Goal: Transaction & Acquisition: Purchase product/service

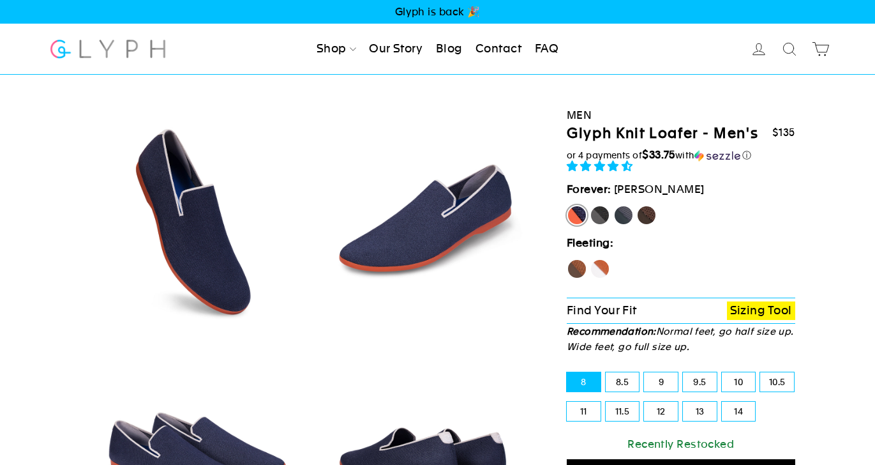
scroll to position [123, 0]
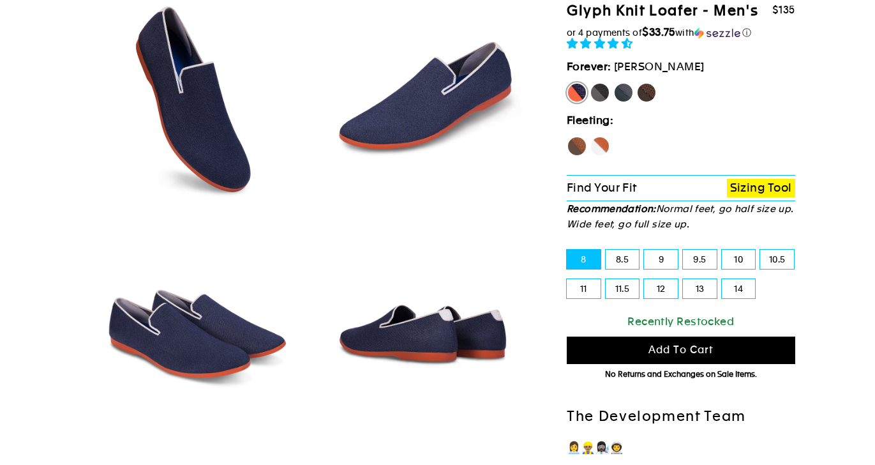
select select "highest-rating"
click at [603, 91] on label "Panther" at bounding box center [600, 92] width 20 height 20
click at [591, 83] on input "Panther" at bounding box center [590, 82] width 1 height 1
radio input "true"
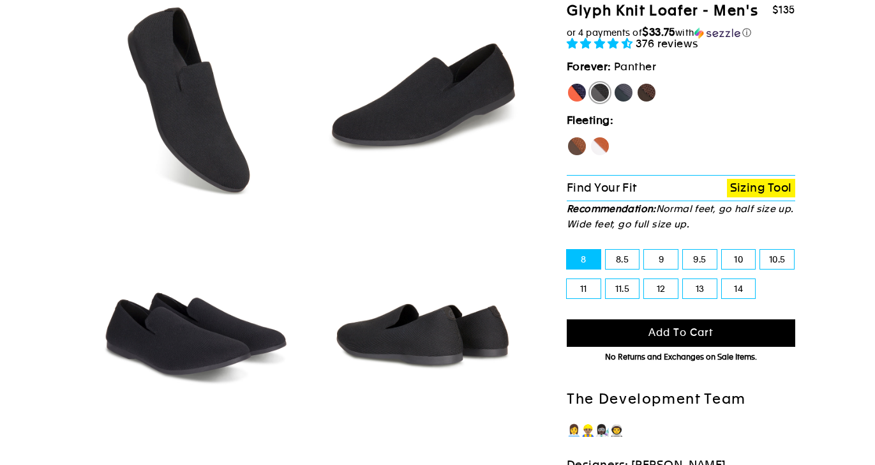
click at [748, 259] on label "10" at bounding box center [739, 259] width 34 height 19
click at [723, 250] on input "10" at bounding box center [722, 250] width 1 height 1
radio input "true"
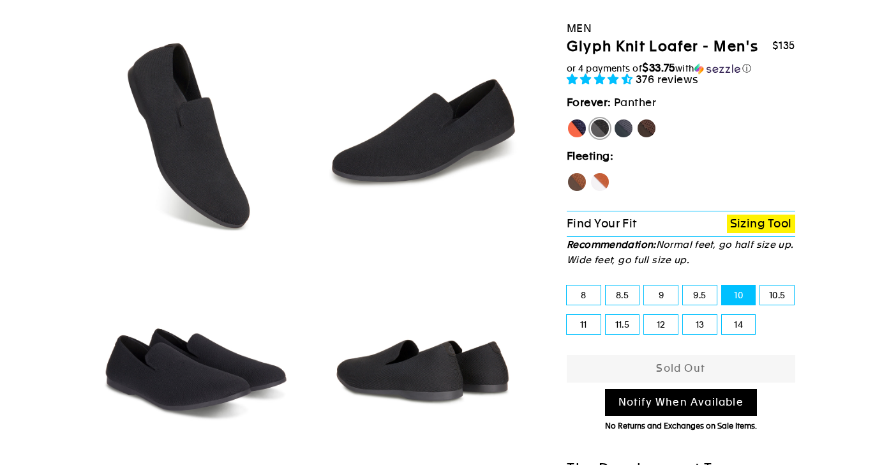
scroll to position [98, 0]
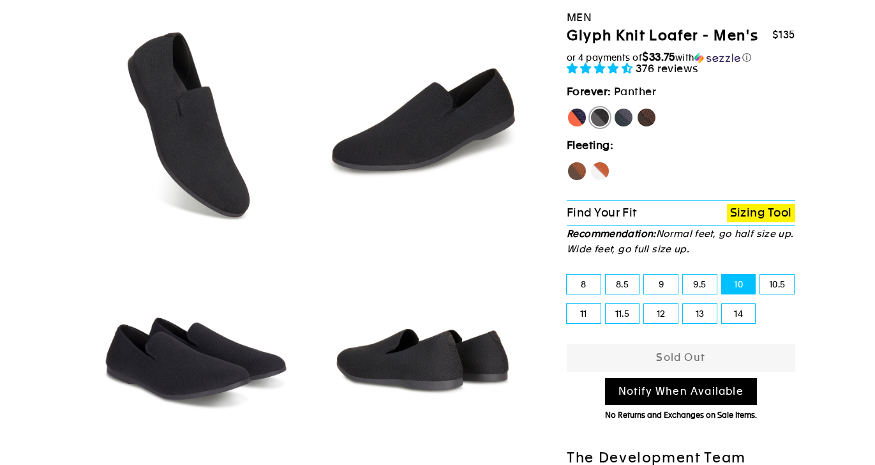
click at [695, 395] on link "Notify When Available" at bounding box center [681, 391] width 152 height 27
select select "19438319992889"
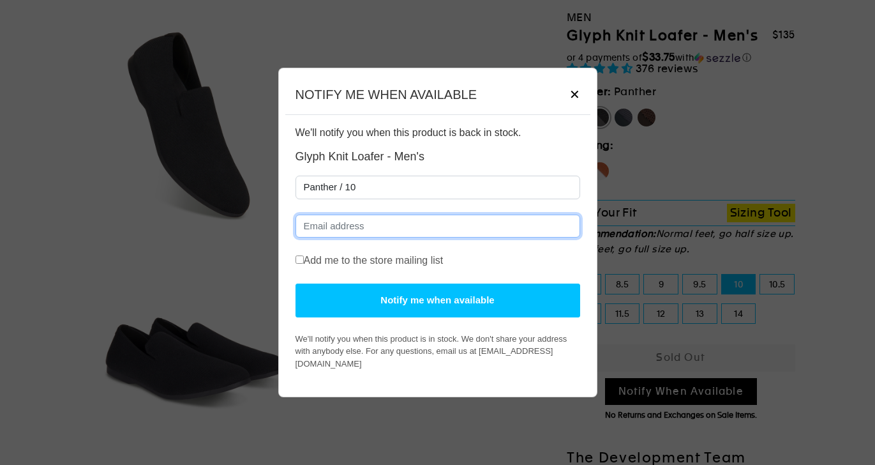
click at [418, 226] on input "Email" at bounding box center [438, 227] width 285 height 24
type input "[EMAIL_ADDRESS][DOMAIN_NAME]"
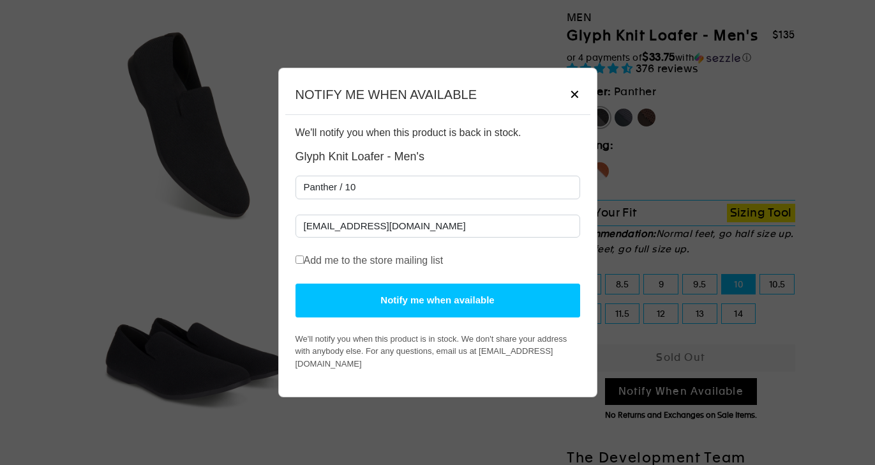
click at [424, 307] on button "Notify me when available" at bounding box center [438, 301] width 285 height 34
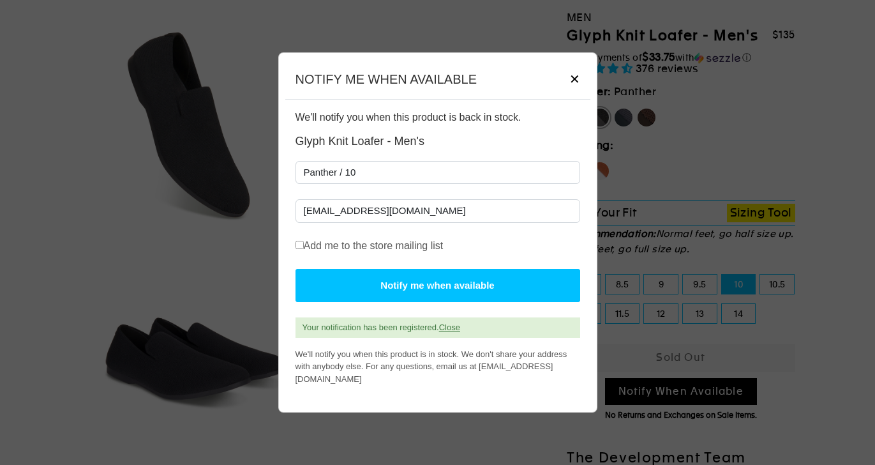
click at [573, 88] on span "✕" at bounding box center [575, 79] width 11 height 19
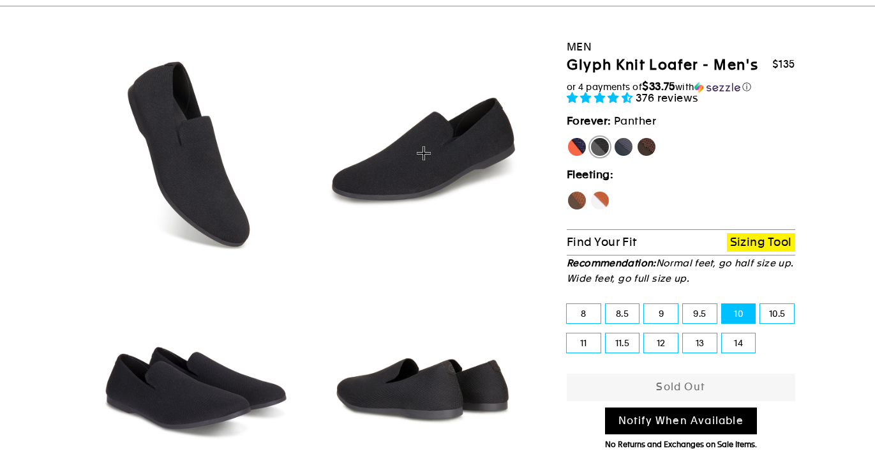
scroll to position [52, 0]
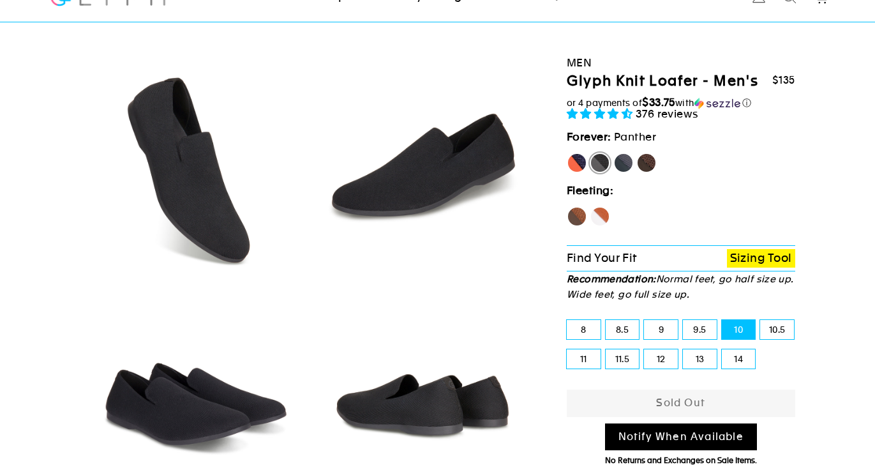
click at [577, 162] on label "[PERSON_NAME]" at bounding box center [577, 163] width 20 height 20
click at [568, 153] on input "[PERSON_NAME]" at bounding box center [567, 153] width 1 height 1
radio input "true"
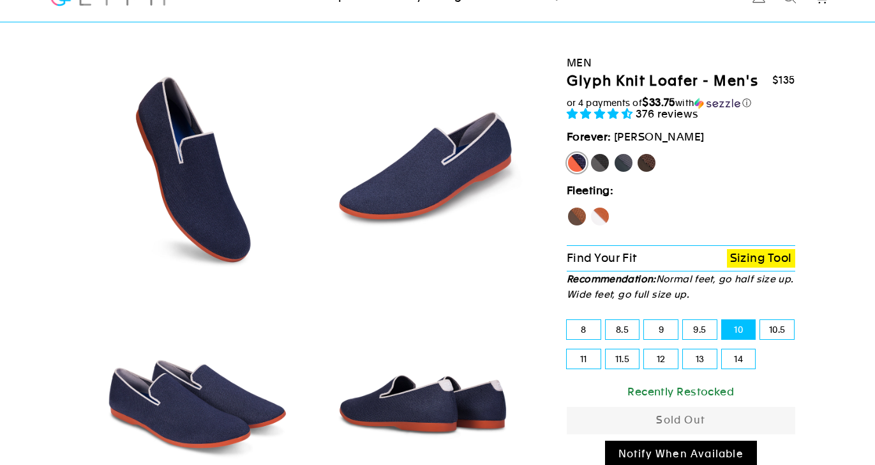
click at [647, 156] on label "Mustang" at bounding box center [647, 163] width 20 height 20
click at [637, 153] on input "Mustang" at bounding box center [637, 153] width 1 height 1
radio input "true"
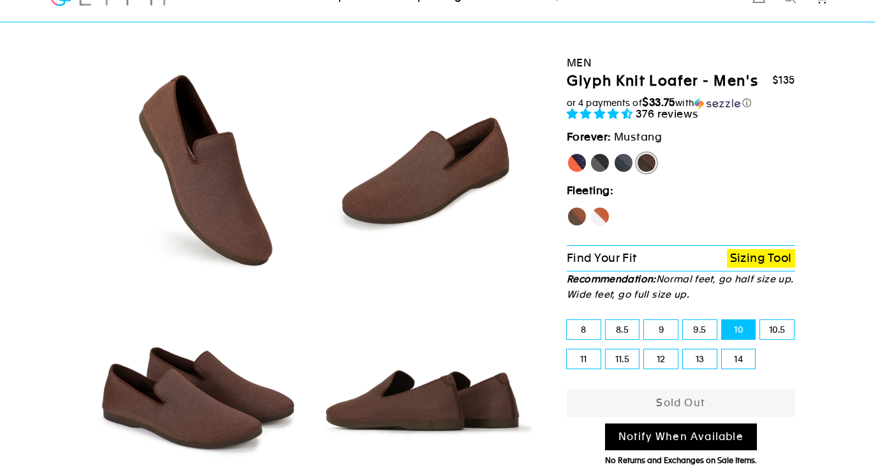
click at [701, 331] on label "9.5" at bounding box center [700, 329] width 34 height 19
click at [684, 321] on input "9.5" at bounding box center [683, 320] width 1 height 1
radio input "true"
click at [663, 325] on label "9" at bounding box center [661, 329] width 34 height 19
click at [645, 321] on input "9" at bounding box center [644, 320] width 1 height 1
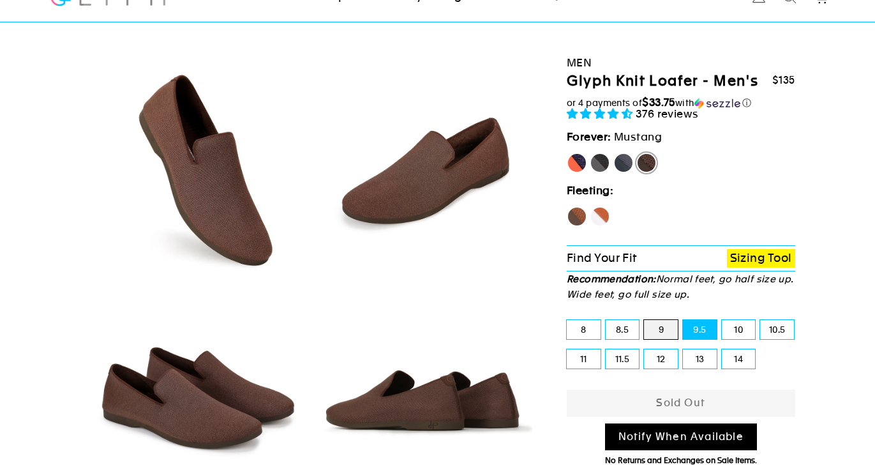
radio input "true"
click at [754, 324] on label "10" at bounding box center [739, 329] width 34 height 19
click at [723, 321] on input "10" at bounding box center [722, 320] width 1 height 1
radio input "true"
click at [750, 354] on label "14" at bounding box center [739, 358] width 34 height 19
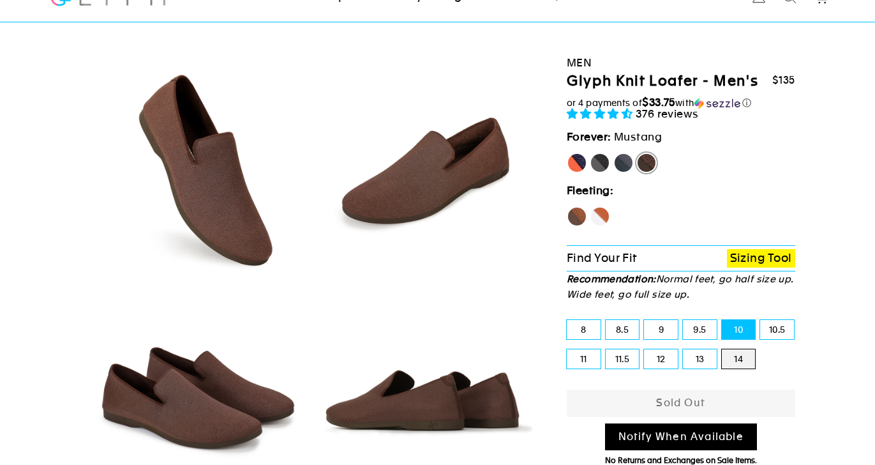
click at [723, 350] on input "14" at bounding box center [722, 349] width 1 height 1
radio input "true"
click at [606, 204] on div "Fleeting: Hawk Fox" at bounding box center [681, 213] width 229 height 63
click at [603, 215] on label "Fox" at bounding box center [600, 216] width 20 height 20
click at [591, 207] on input "Fox" at bounding box center [590, 206] width 1 height 1
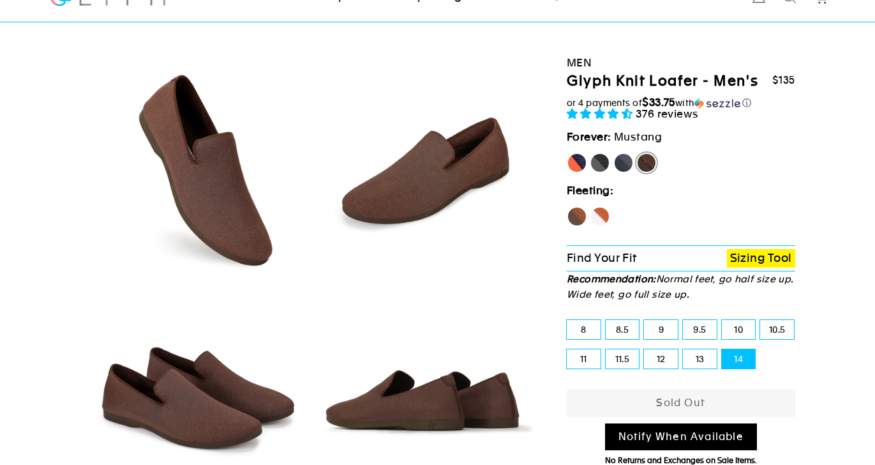
radio input "true"
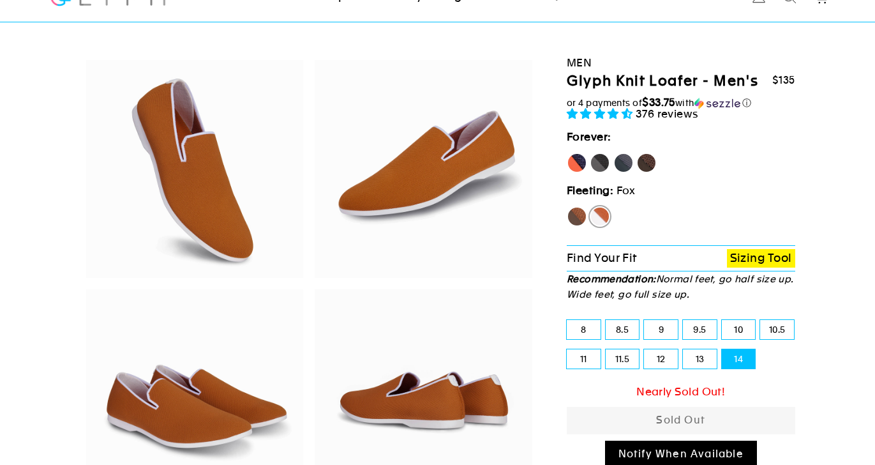
click at [577, 215] on label "Hawk" at bounding box center [577, 216] width 20 height 20
click at [568, 207] on input "Hawk" at bounding box center [567, 206] width 1 height 1
radio input "true"
